Goal: Complete application form: Complete application form

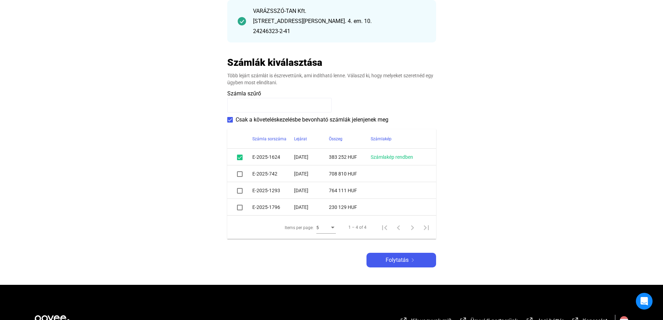
scroll to position [104, 0]
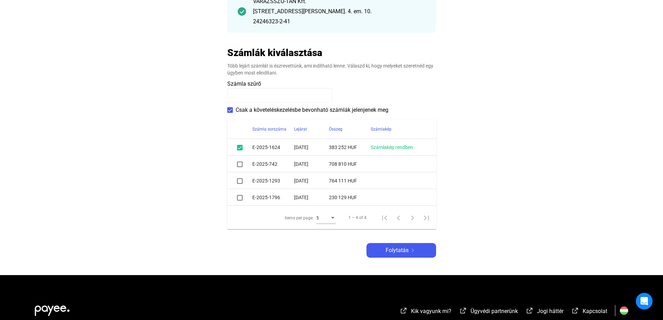
click at [239, 181] on span at bounding box center [240, 181] width 6 height 6
click at [238, 165] on span at bounding box center [240, 165] width 6 height 6
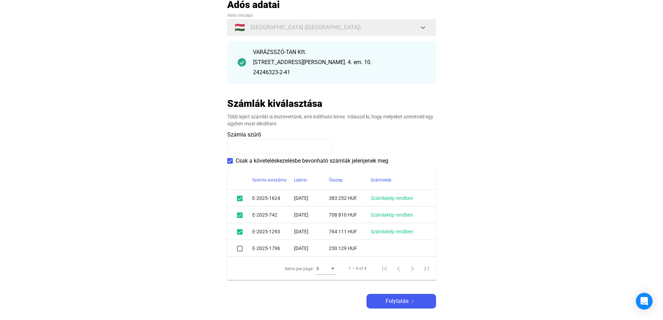
scroll to position [0, 0]
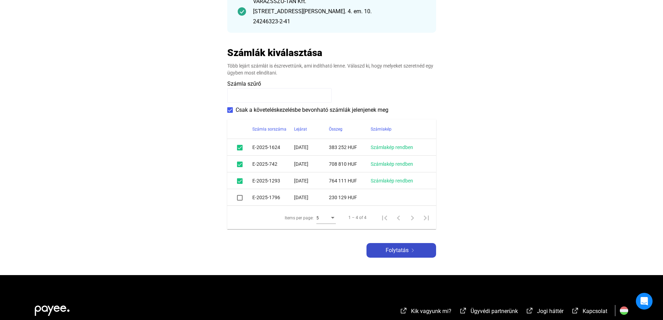
click at [401, 248] on span "Folytatás" at bounding box center [397, 250] width 23 height 8
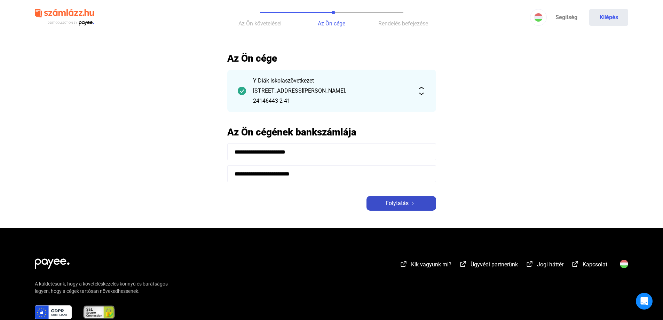
click at [410, 203] on img at bounding box center [413, 203] width 8 height 3
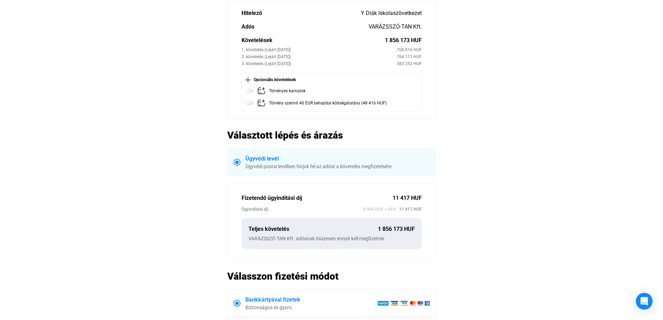
scroll to position [139, 0]
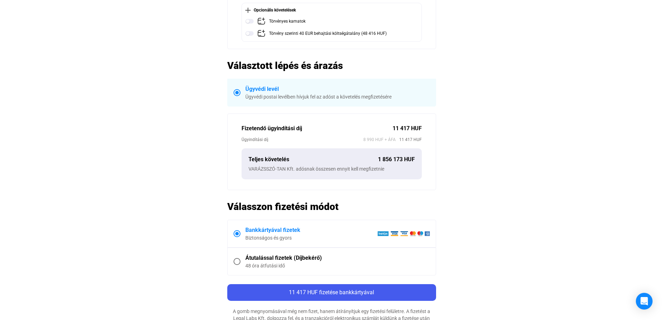
click at [275, 257] on div "Átutalással fizetek (Díjbekérő)" at bounding box center [338, 258] width 185 height 8
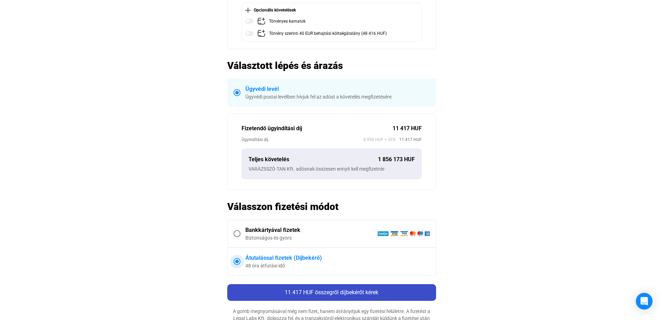
click at [335, 294] on span "11 417 HUF összegről díjbekérőt kérek" at bounding box center [332, 292] width 94 height 7
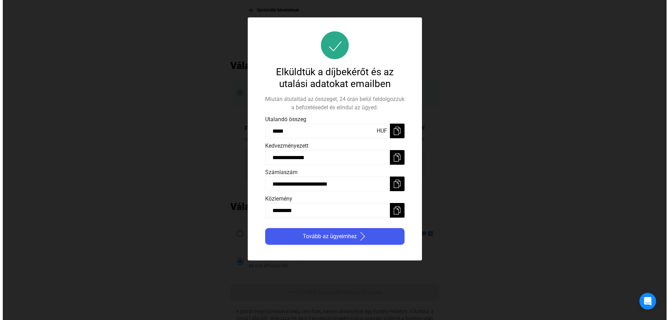
scroll to position [0, 0]
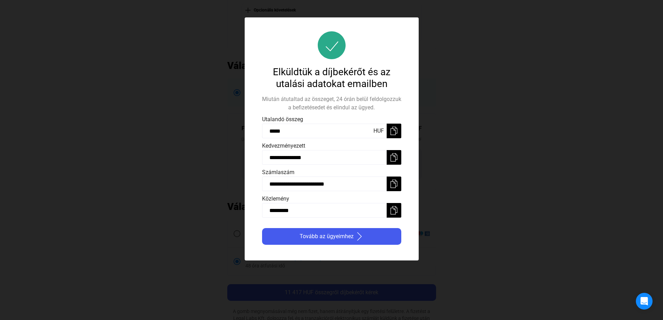
drag, startPoint x: 280, startPoint y: 205, endPoint x: 247, endPoint y: 197, distance: 34.0
click at [247, 197] on div "**********" at bounding box center [332, 138] width 174 height 243
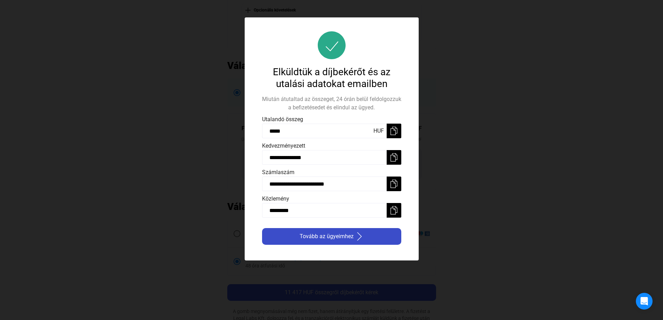
click at [343, 242] on button "Tovább az ügyeimhez" at bounding box center [331, 236] width 139 height 17
